Goal: Task Accomplishment & Management: Complete application form

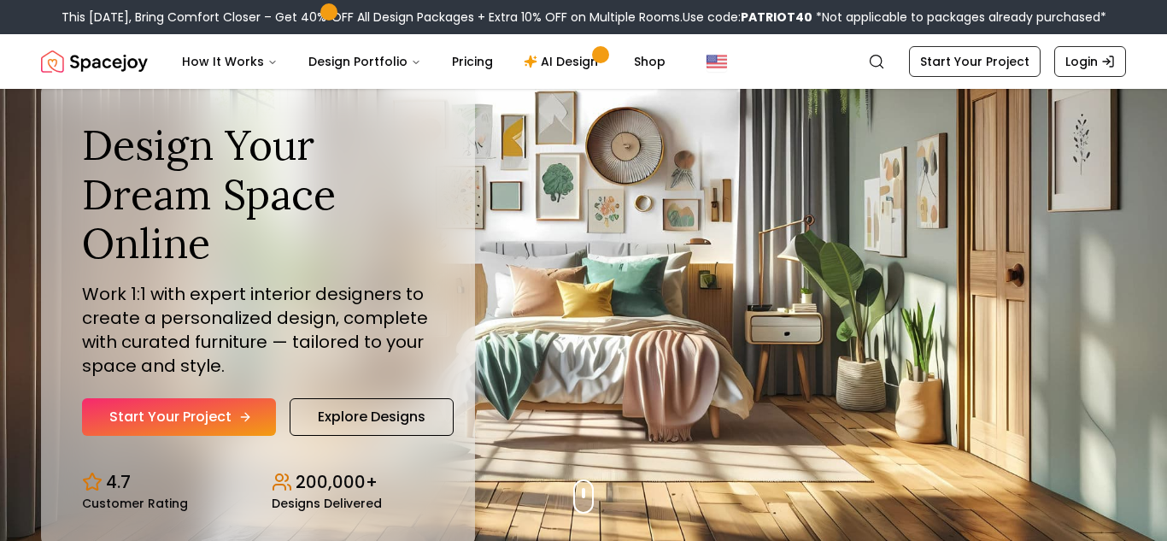
click at [241, 415] on icon "Hero section" at bounding box center [245, 417] width 14 height 14
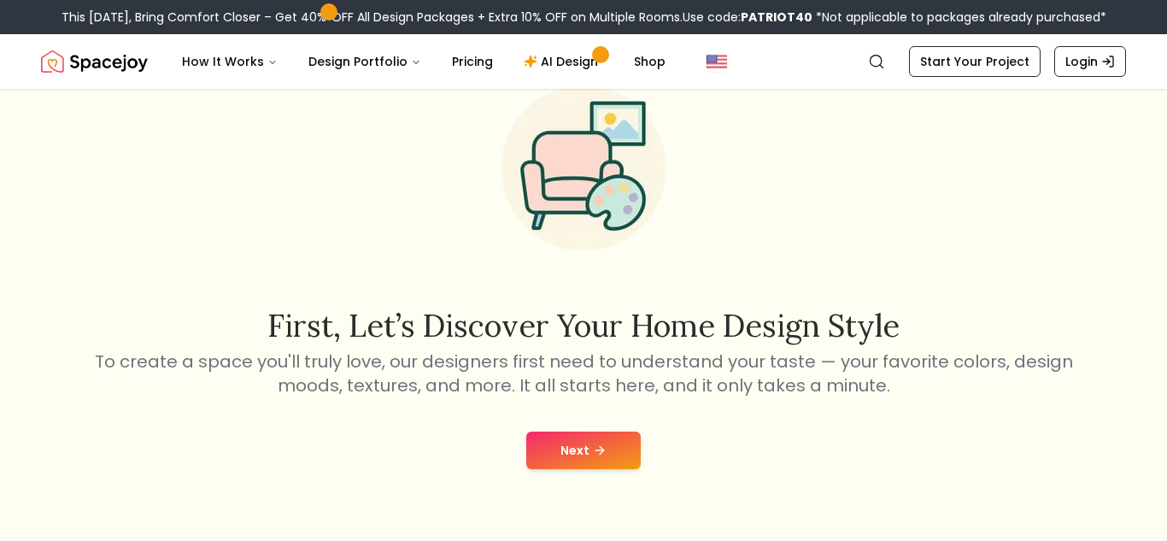
scroll to position [82, 0]
click at [554, 466] on button "Next" at bounding box center [583, 450] width 114 height 38
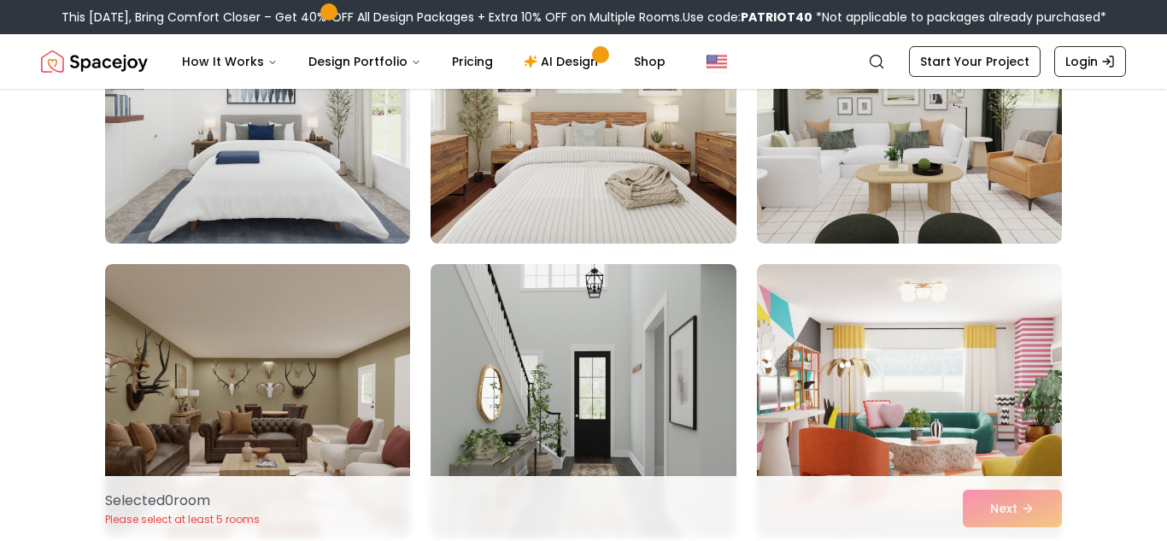
scroll to position [5555, 0]
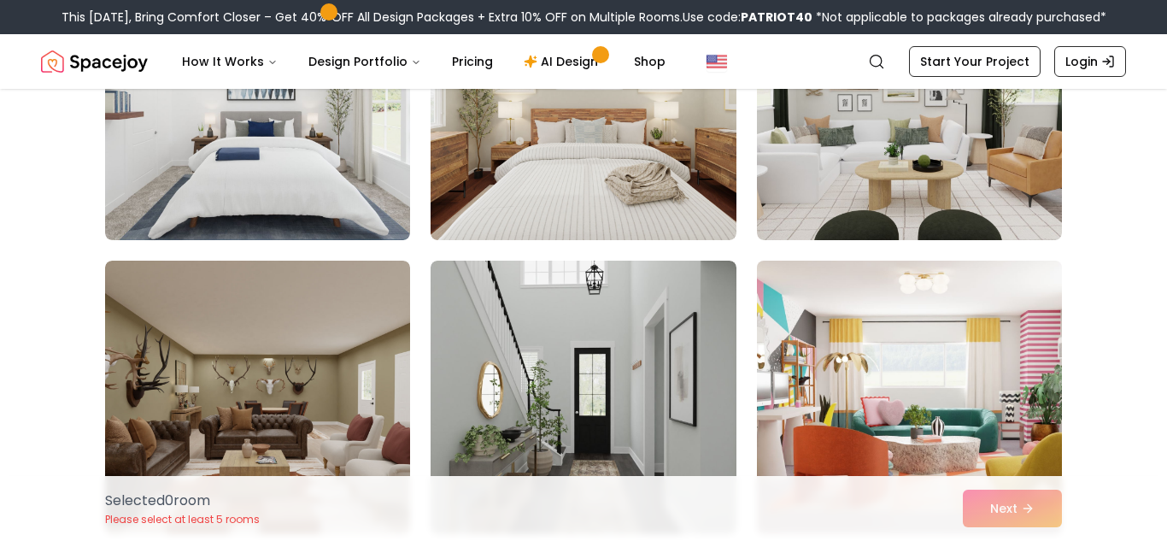
click at [801, 425] on img at bounding box center [909, 397] width 320 height 287
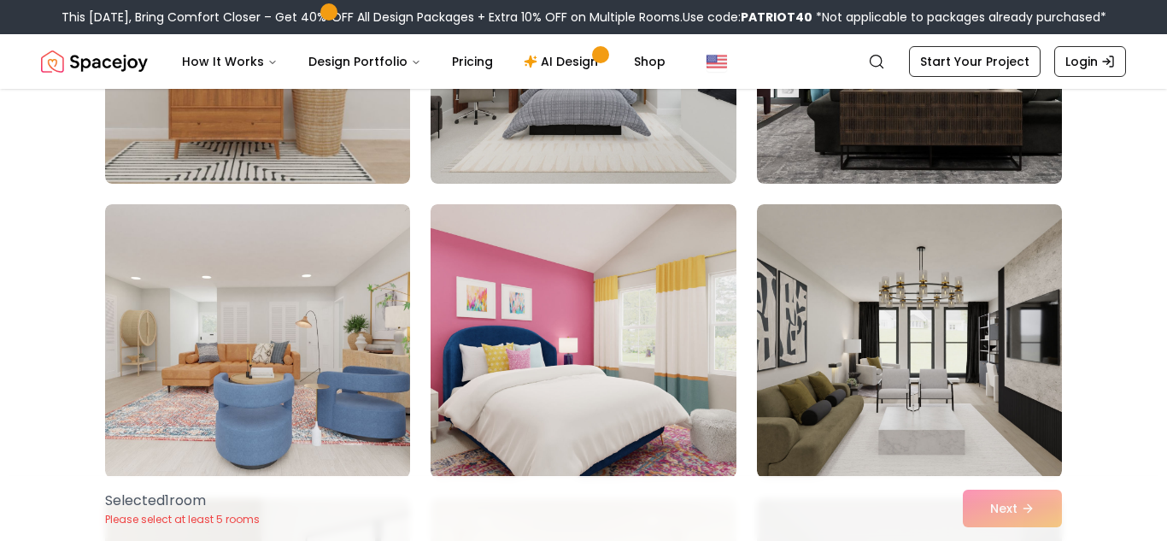
scroll to position [7969, 0]
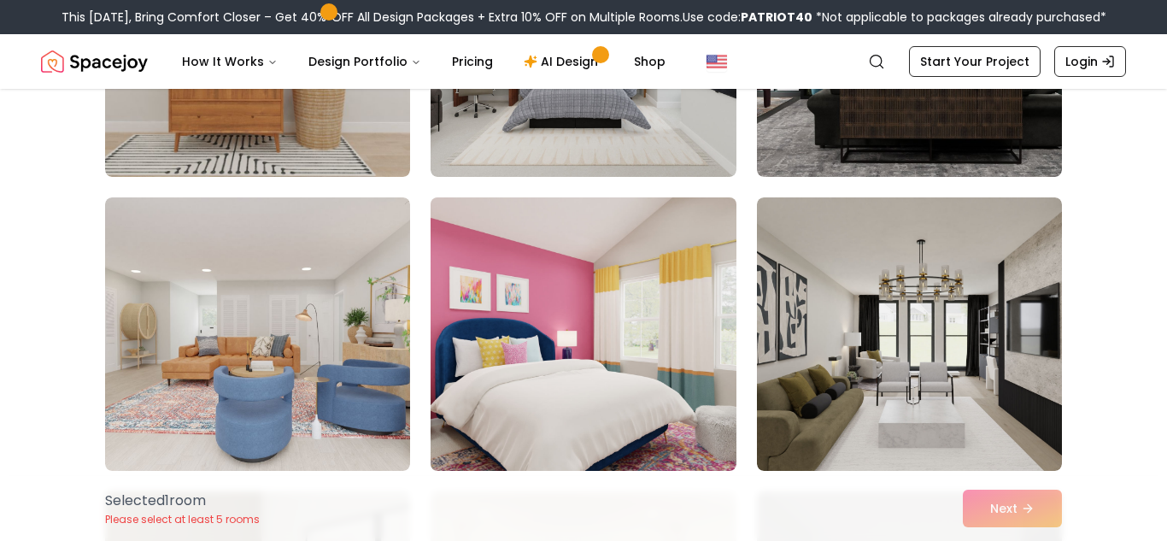
click at [695, 384] on img at bounding box center [583, 333] width 320 height 287
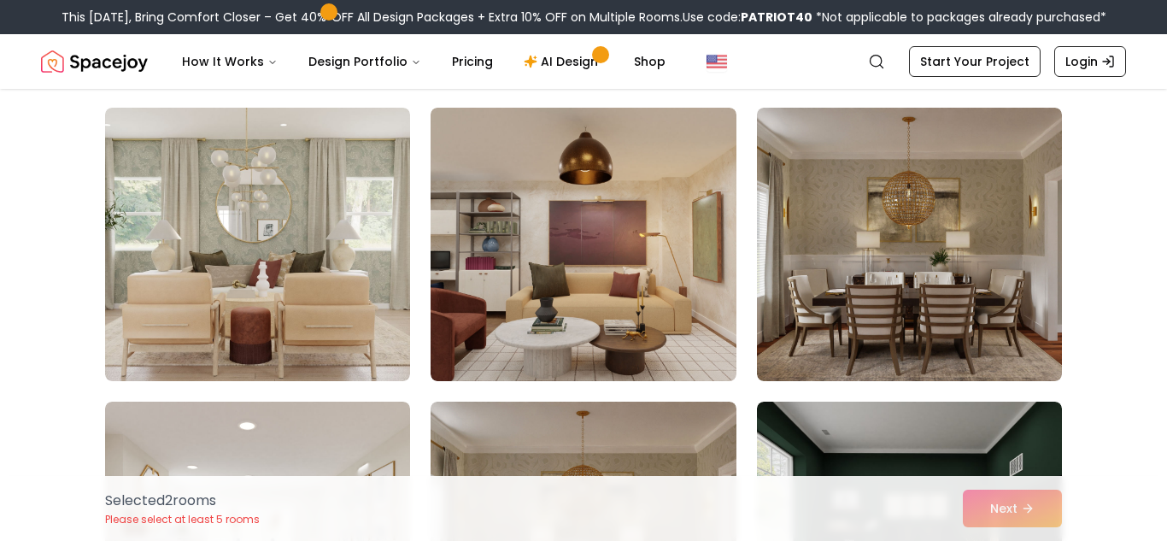
scroll to position [1308, 0]
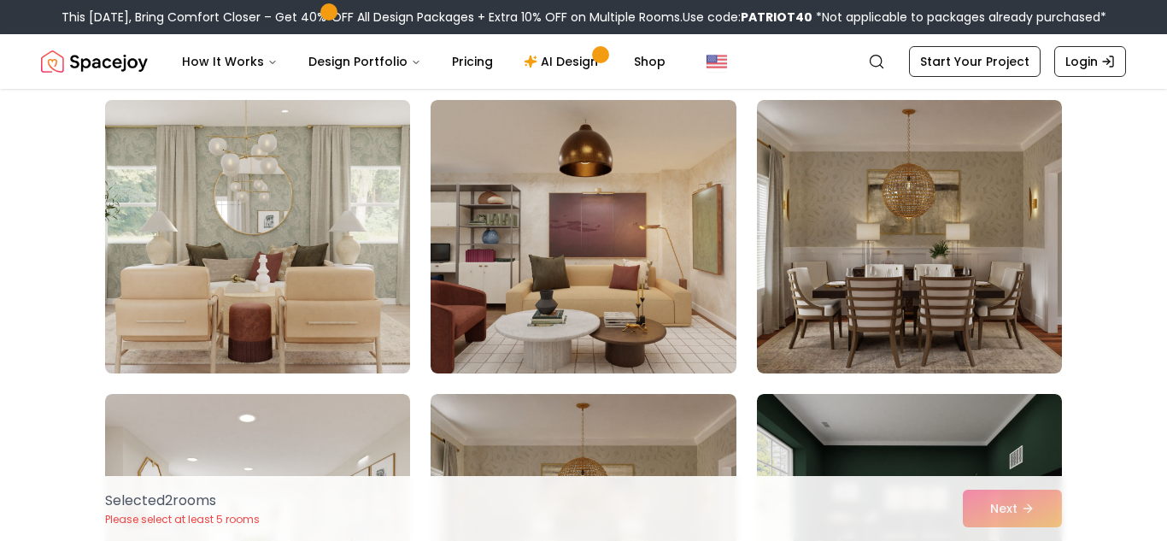
click at [366, 317] on img at bounding box center [257, 236] width 320 height 287
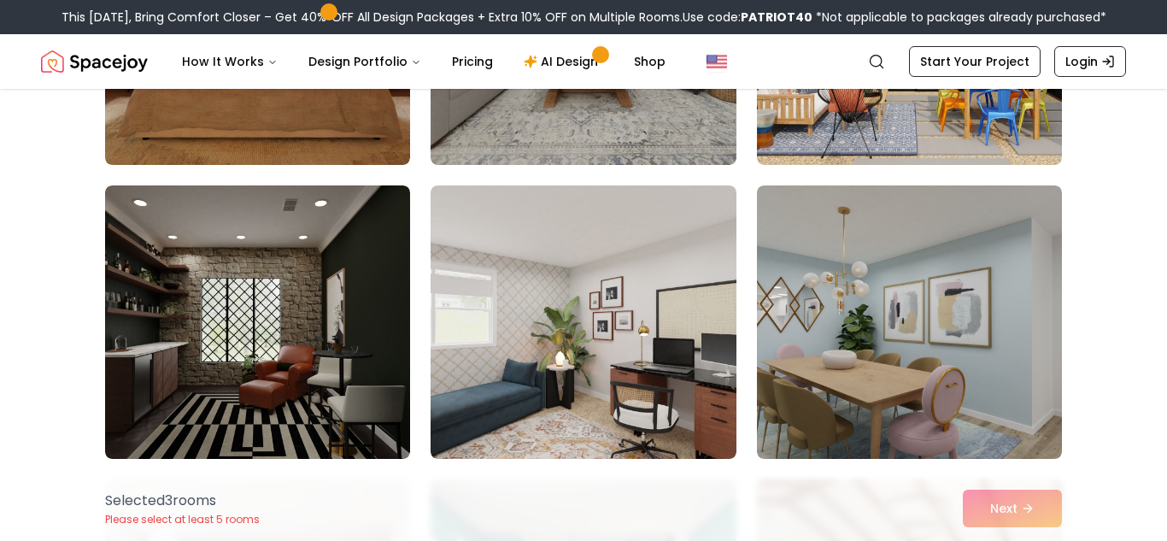
scroll to position [2106, 0]
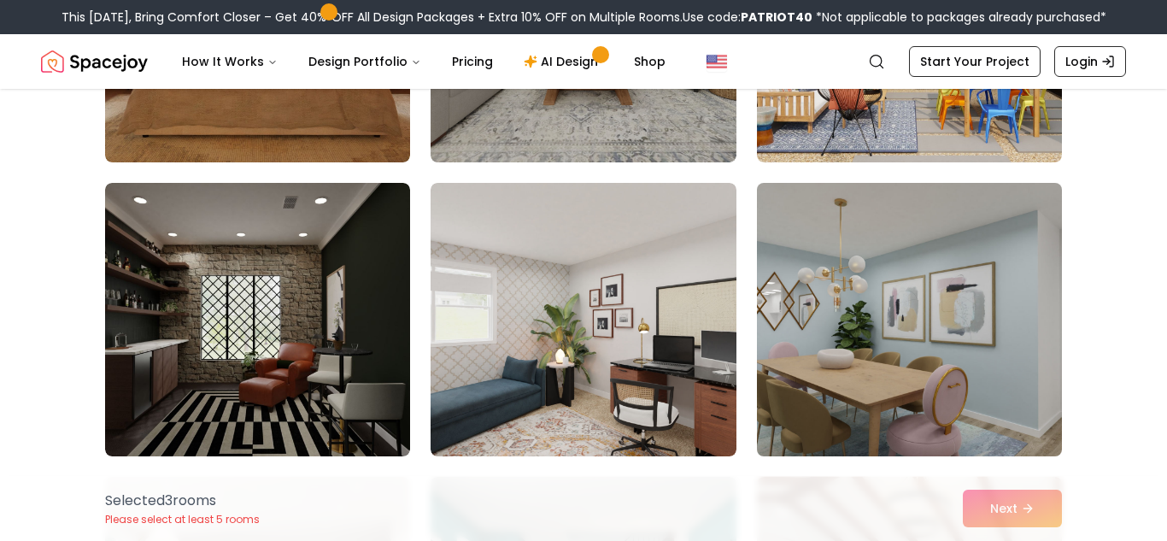
click at [864, 346] on img at bounding box center [909, 319] width 320 height 287
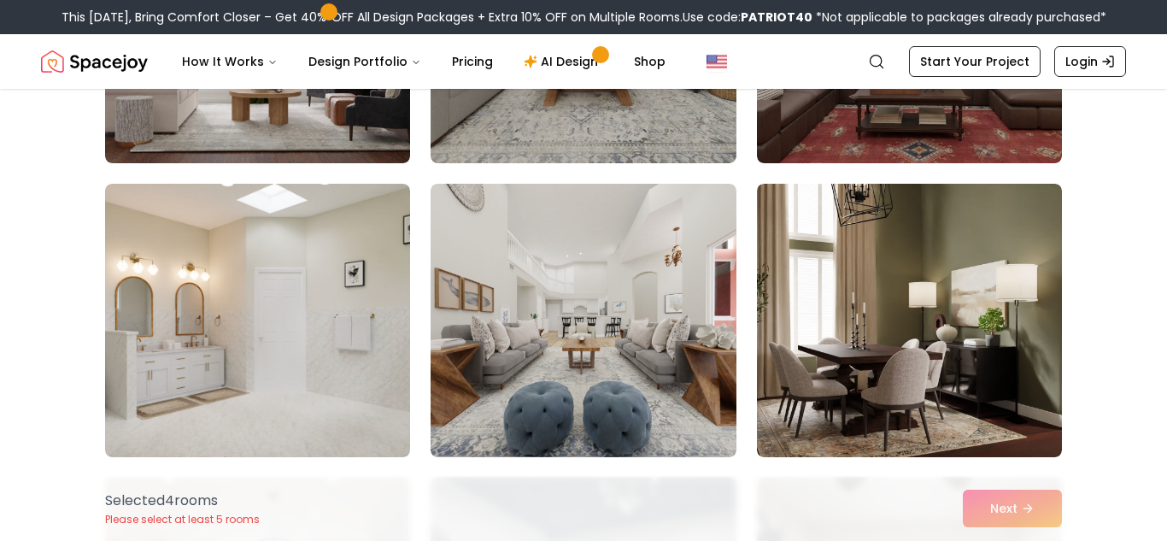
scroll to position [3579, 0]
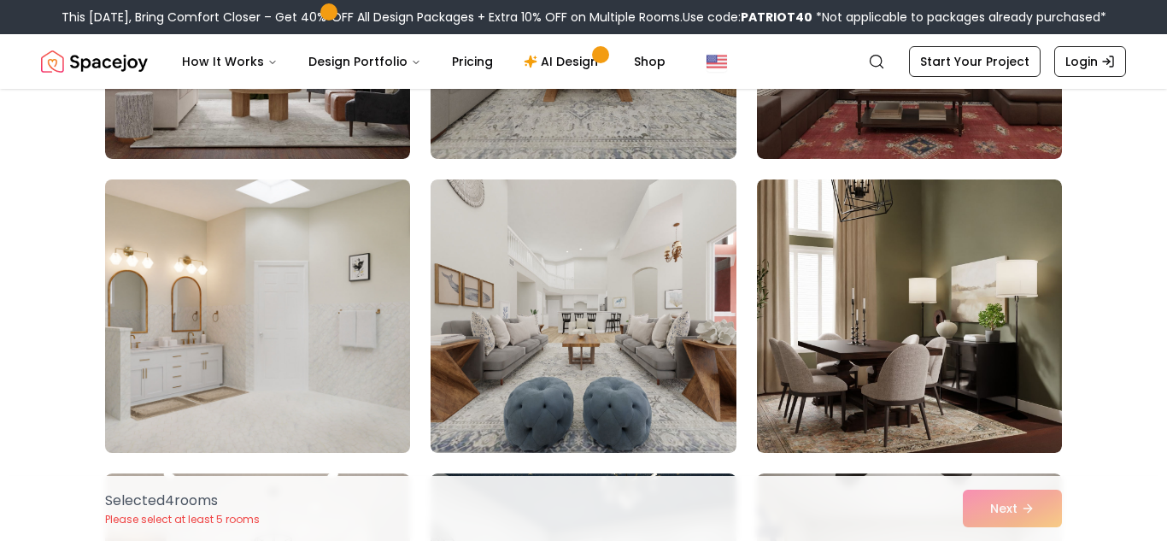
click at [343, 363] on img at bounding box center [257, 316] width 320 height 287
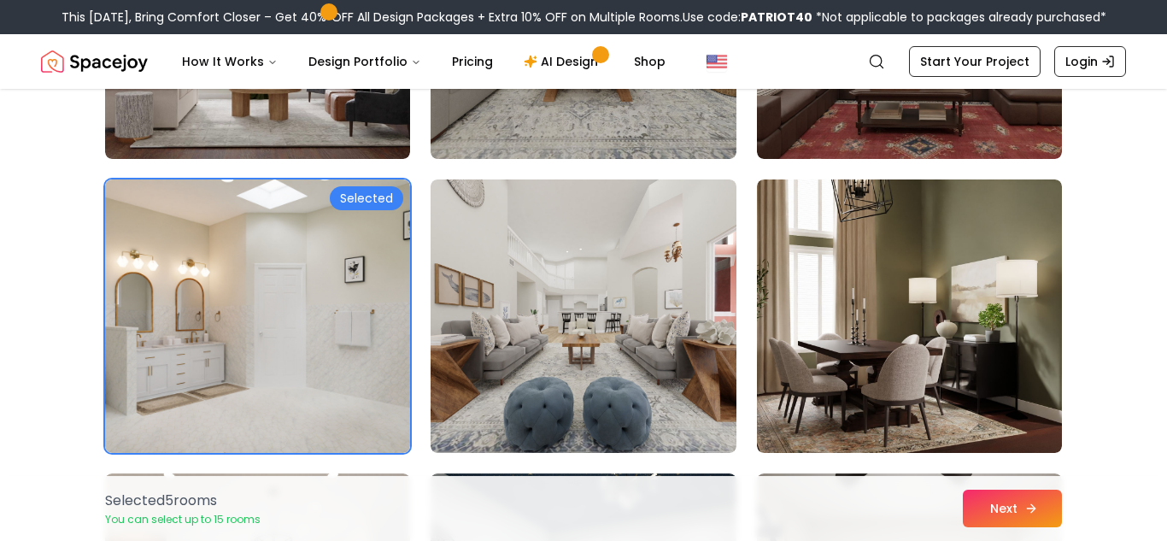
click at [1037, 501] on icon at bounding box center [1031, 508] width 14 height 14
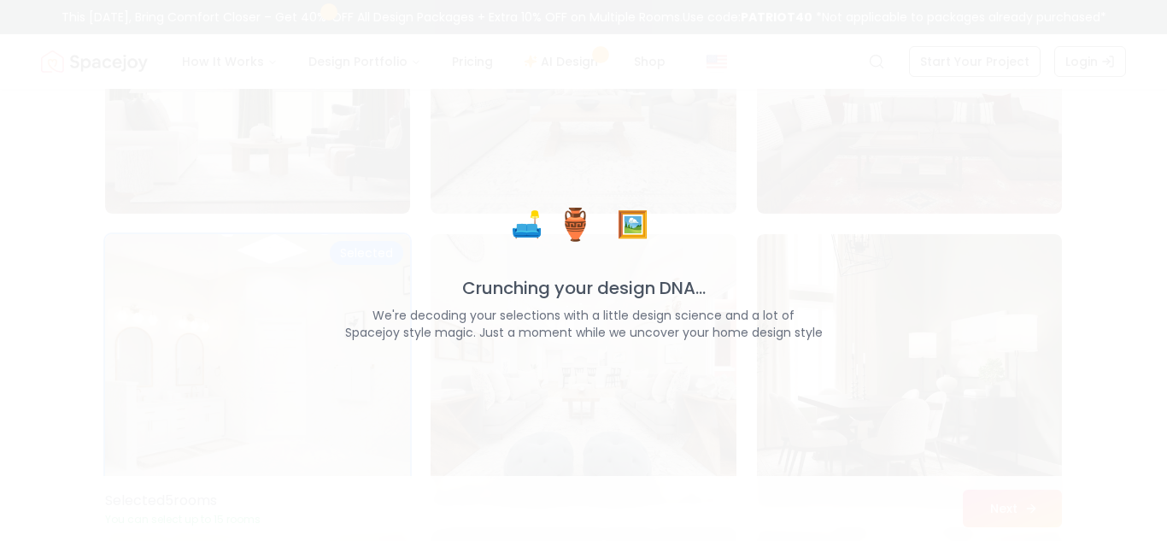
scroll to position [3634, 0]
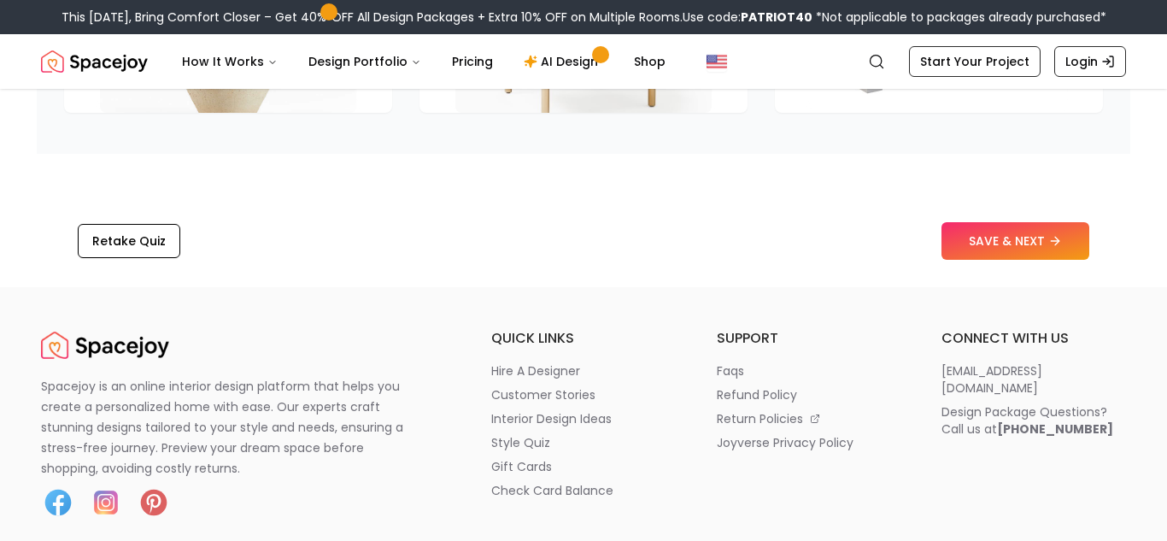
scroll to position [2813, 0]
click at [1032, 250] on button "SAVE & NEXT" at bounding box center [1015, 240] width 148 height 38
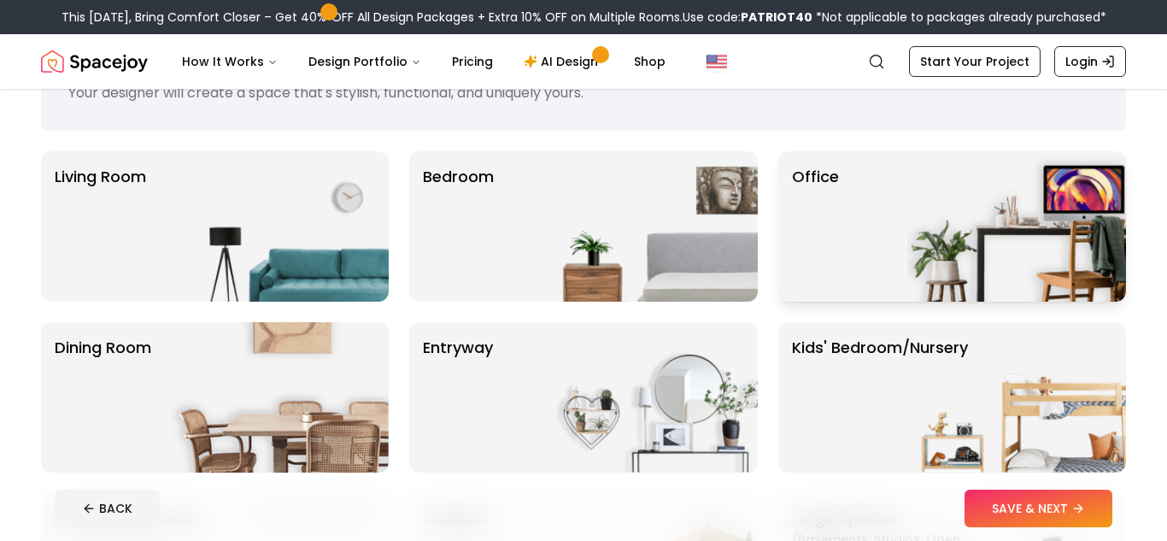
scroll to position [85, 0]
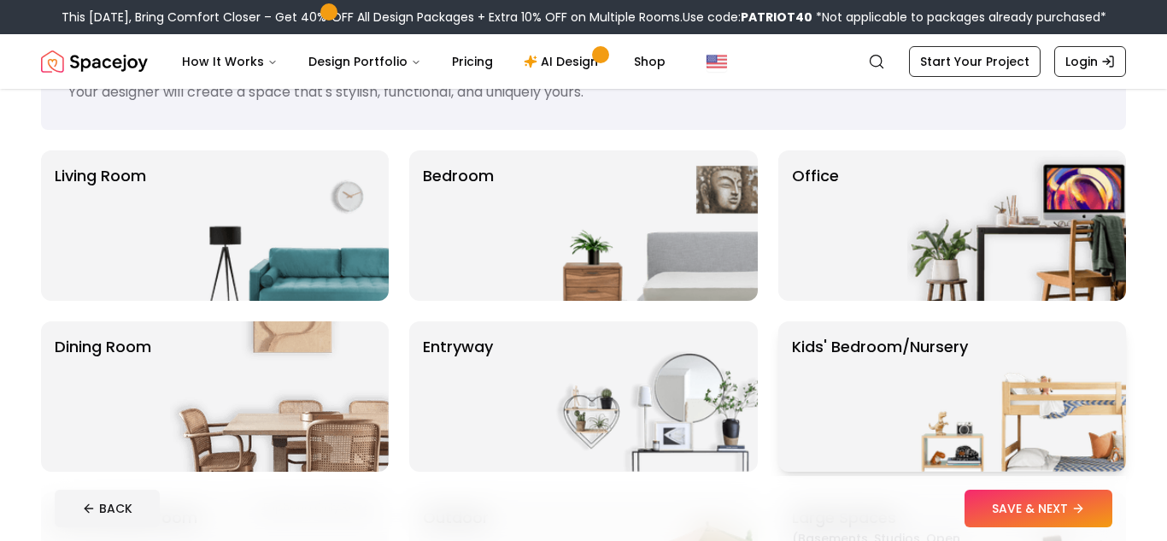
click at [866, 366] on p "Kids' Bedroom/Nursery" at bounding box center [880, 396] width 176 height 123
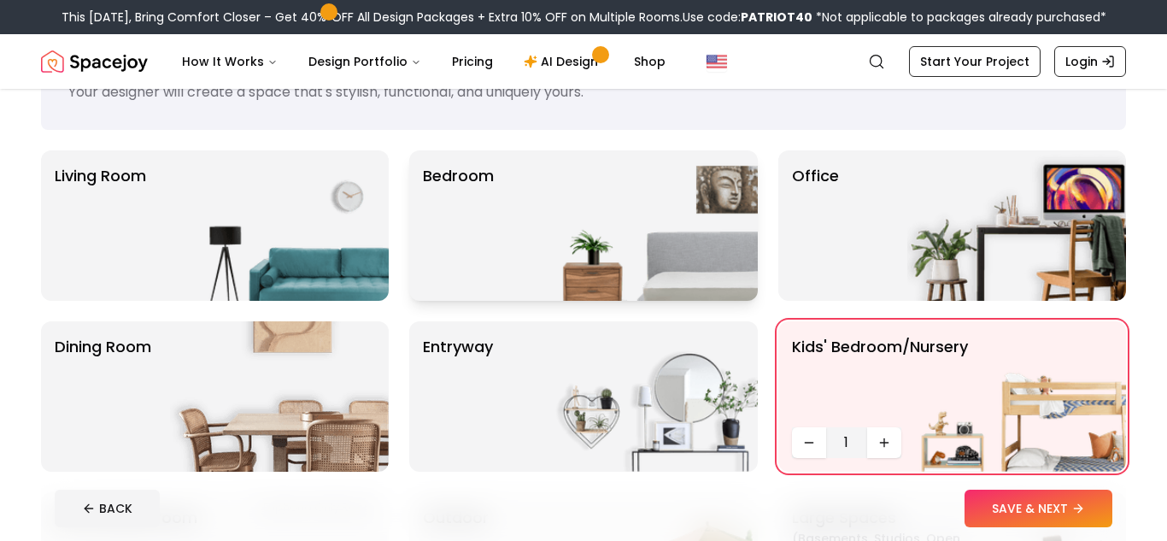
click at [644, 223] on img at bounding box center [648, 225] width 219 height 150
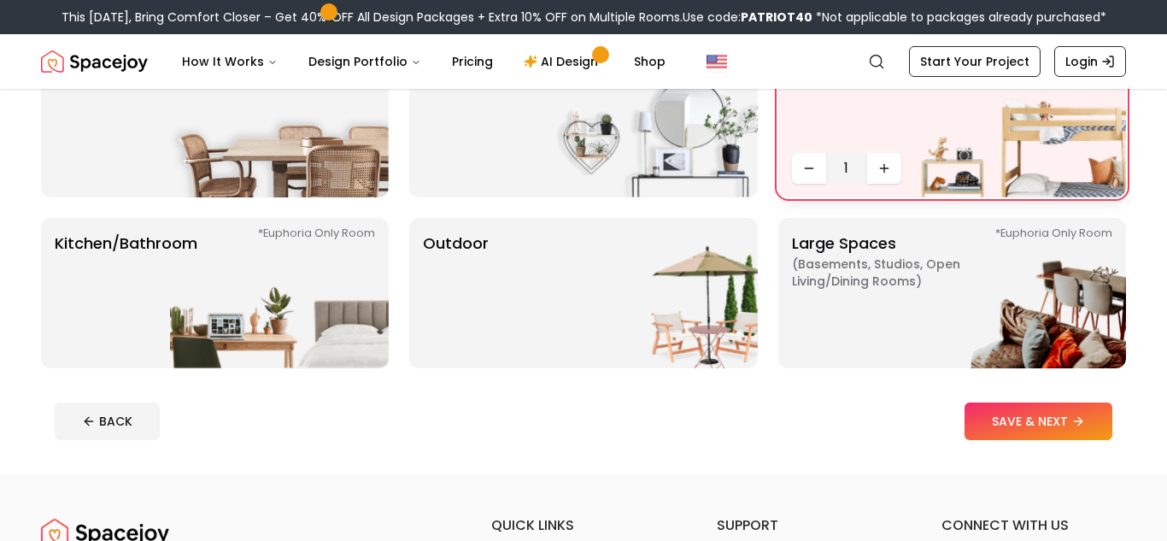
scroll to position [382, 0]
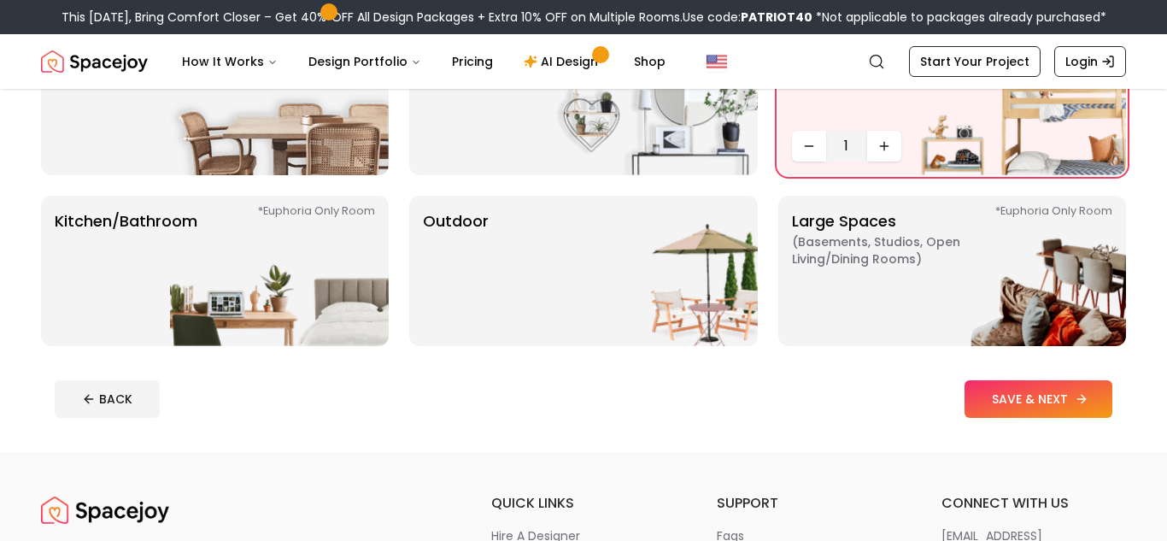
click at [1010, 413] on button "SAVE & NEXT" at bounding box center [1038, 399] width 148 height 38
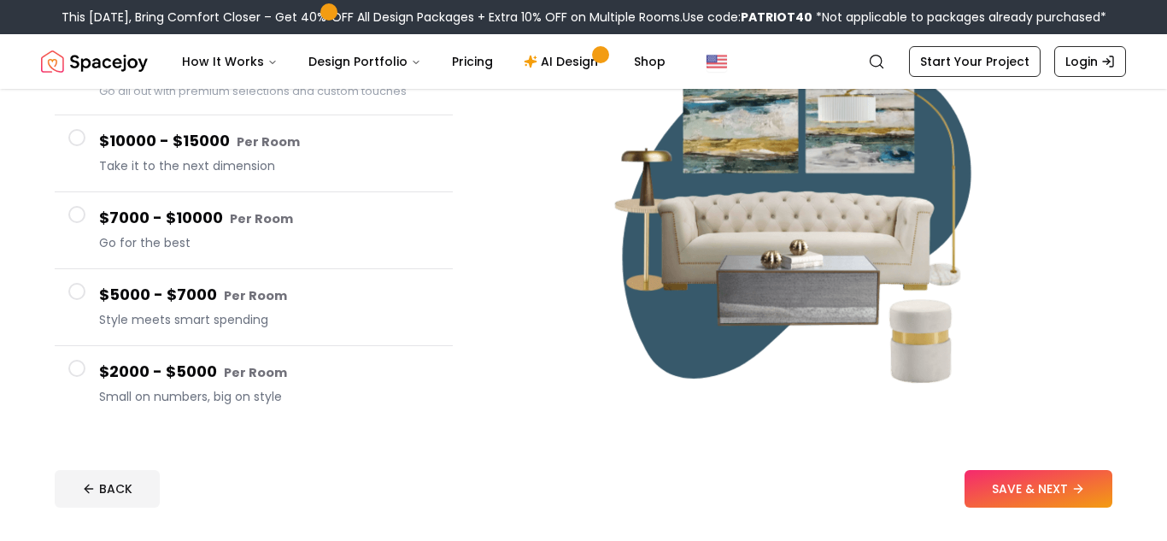
scroll to position [242, 0]
